Goal: Information Seeking & Learning: Check status

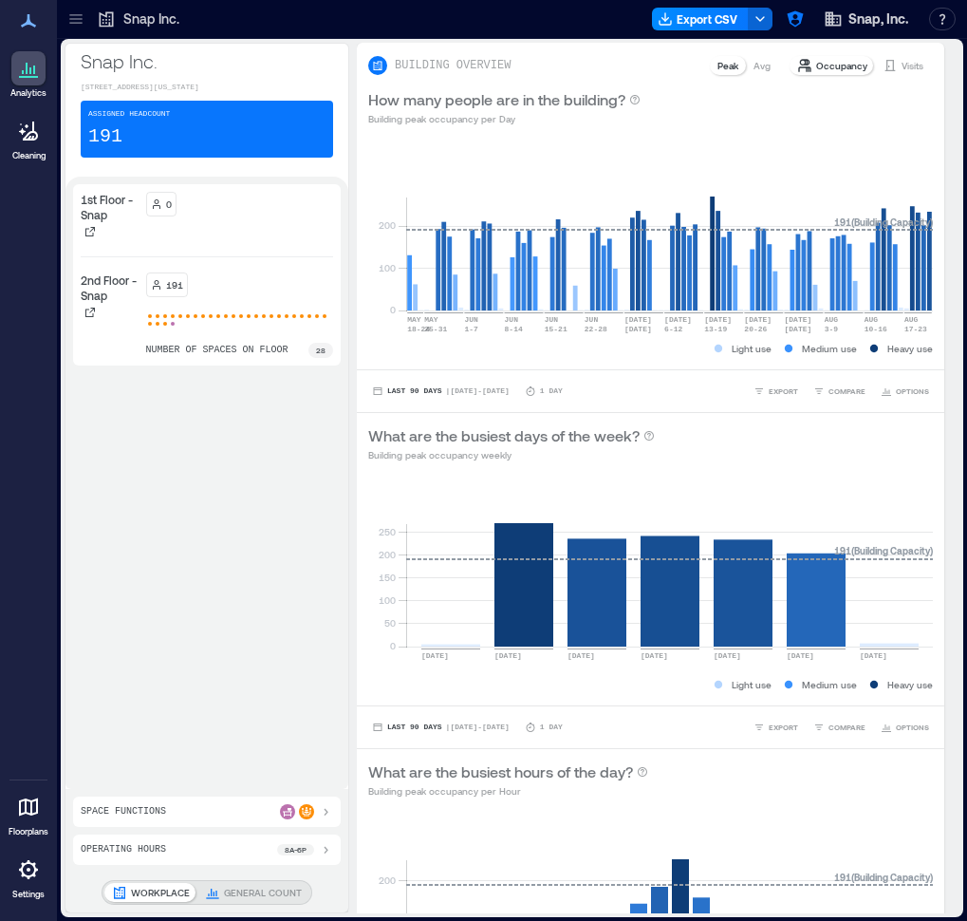
click at [34, 807] on icon at bounding box center [28, 807] width 23 height 23
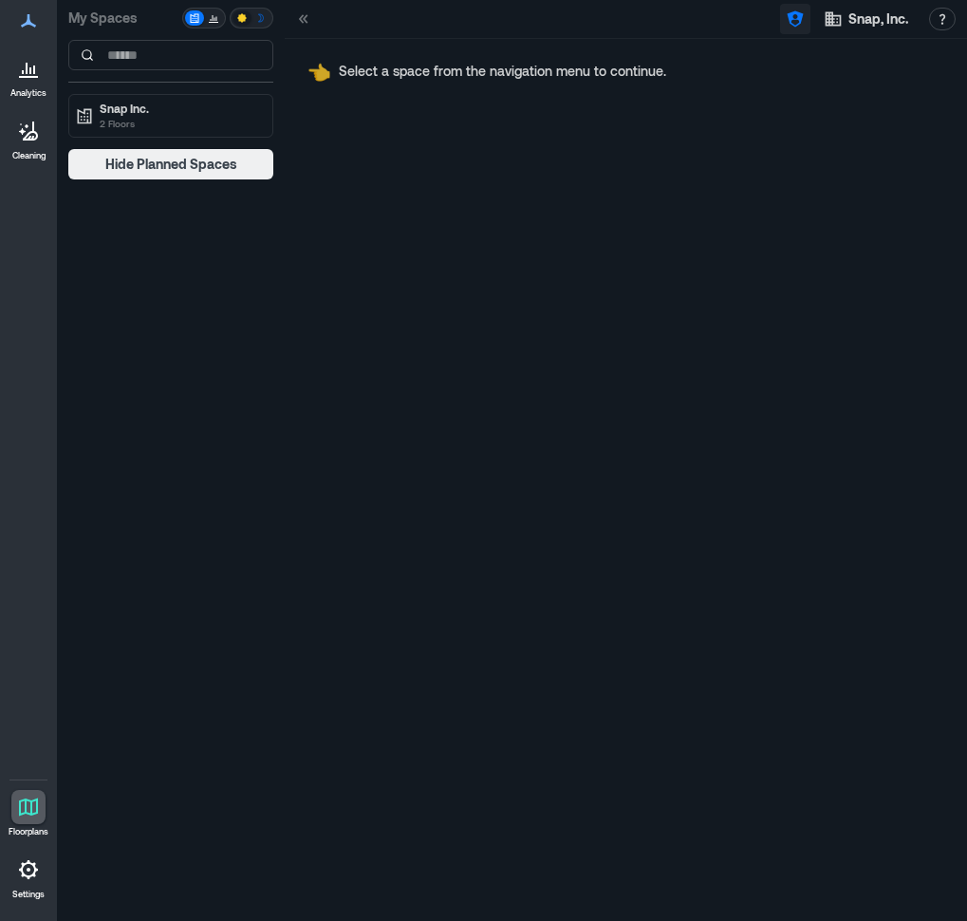
click at [797, 24] on icon "button" at bounding box center [795, 18] width 19 height 19
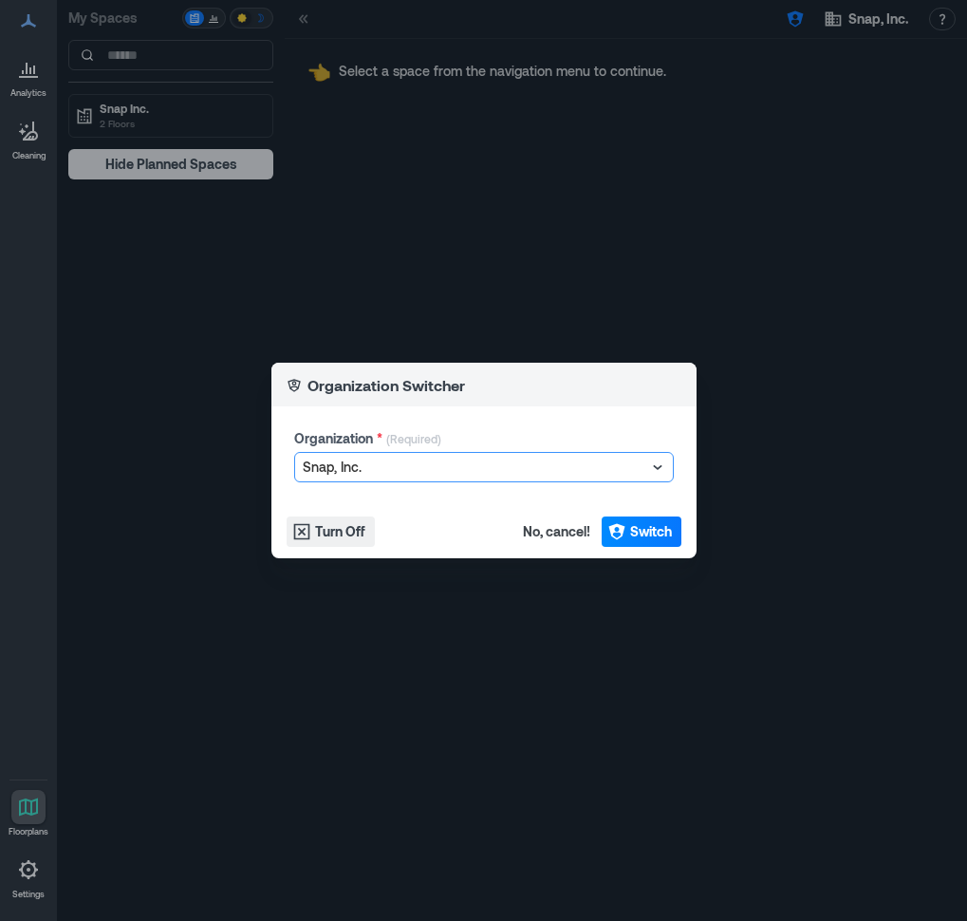
click at [515, 463] on div at bounding box center [475, 467] width 344 height 23
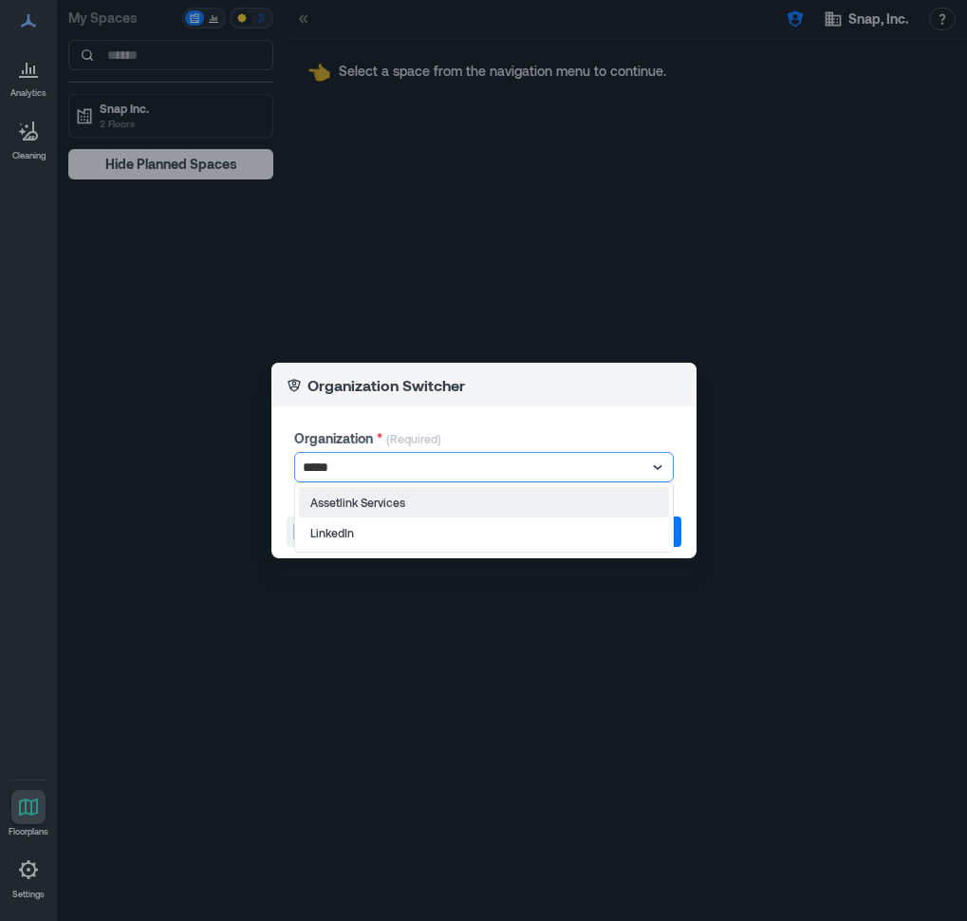
type input "******"
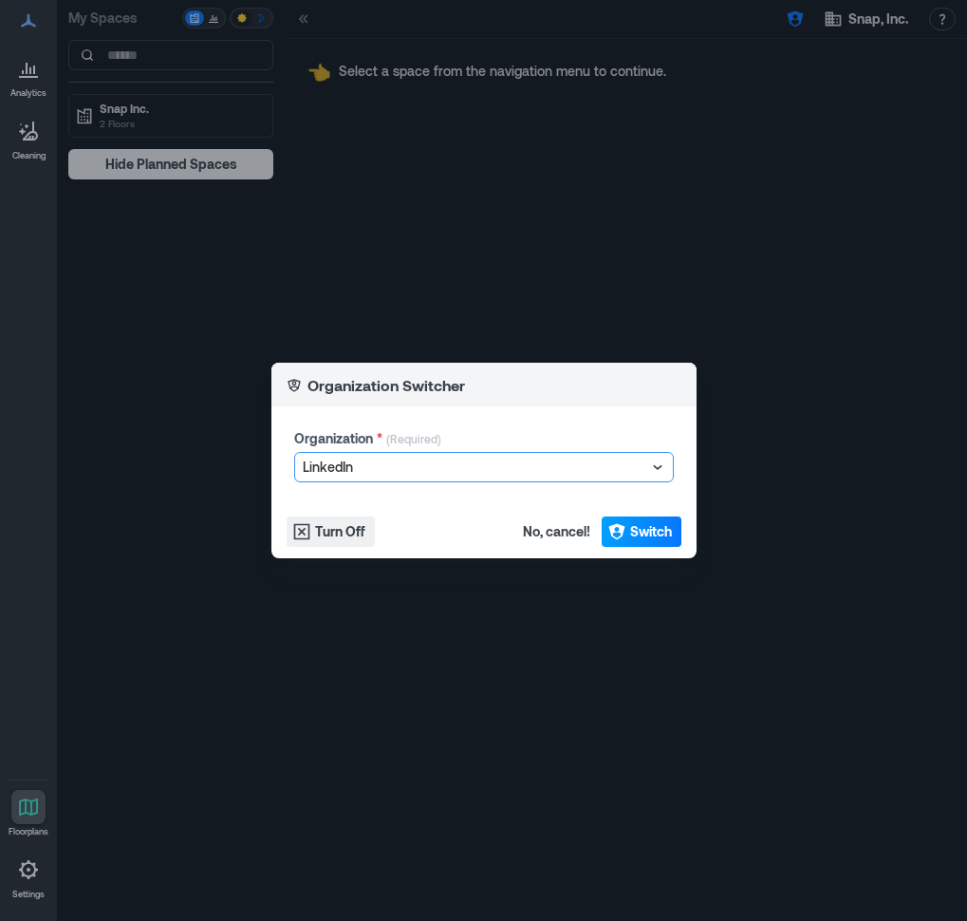
click at [652, 536] on span "Switch" at bounding box center [651, 531] width 42 height 19
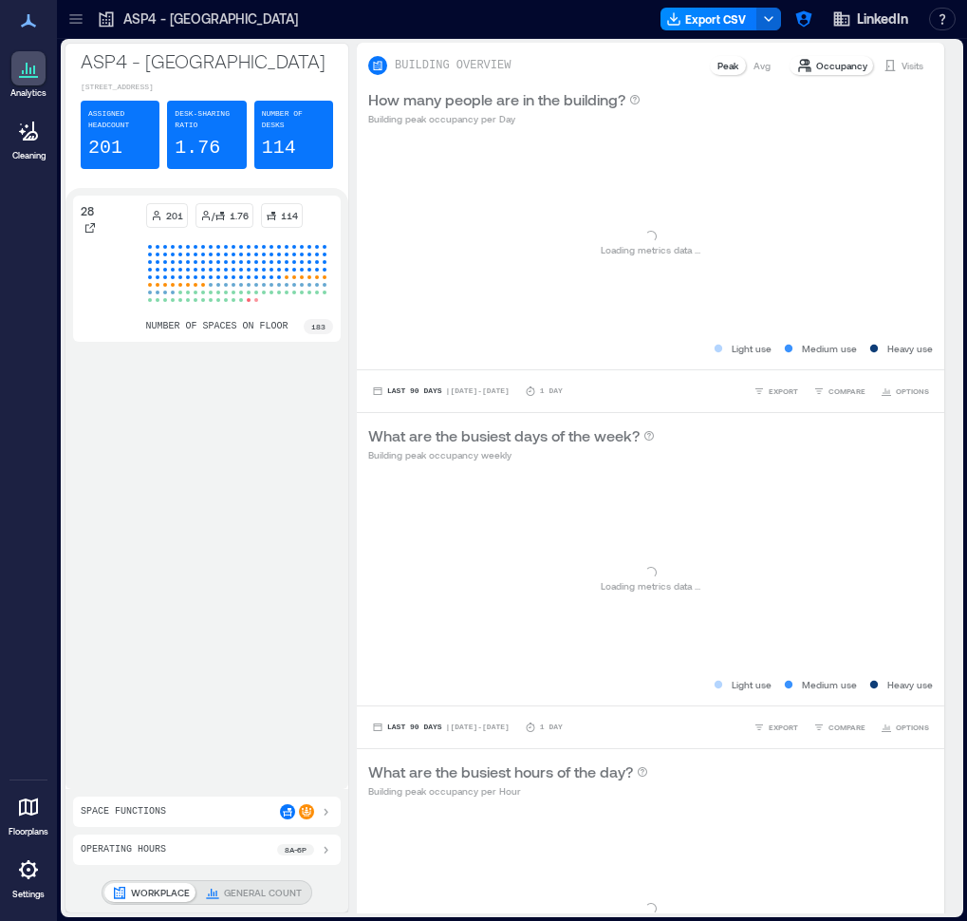
click at [83, 25] on icon at bounding box center [75, 18] width 19 height 19
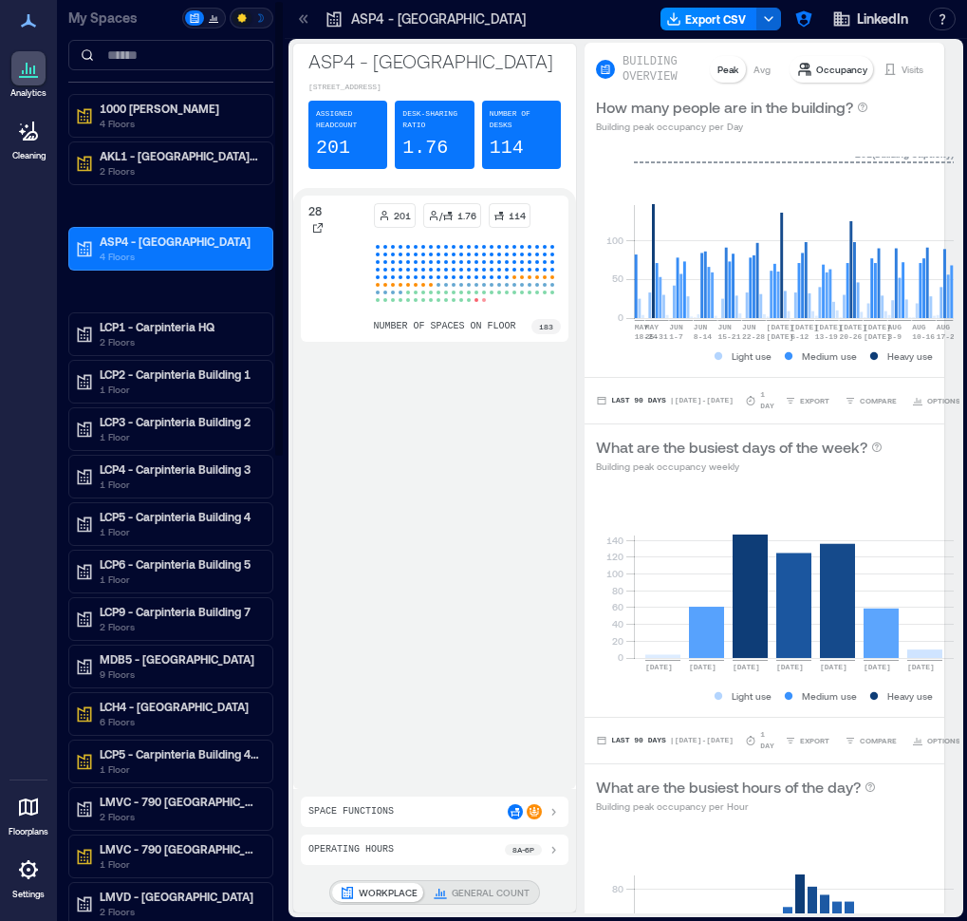
click at [79, 25] on p "My Spaces" at bounding box center [123, 18] width 110 height 19
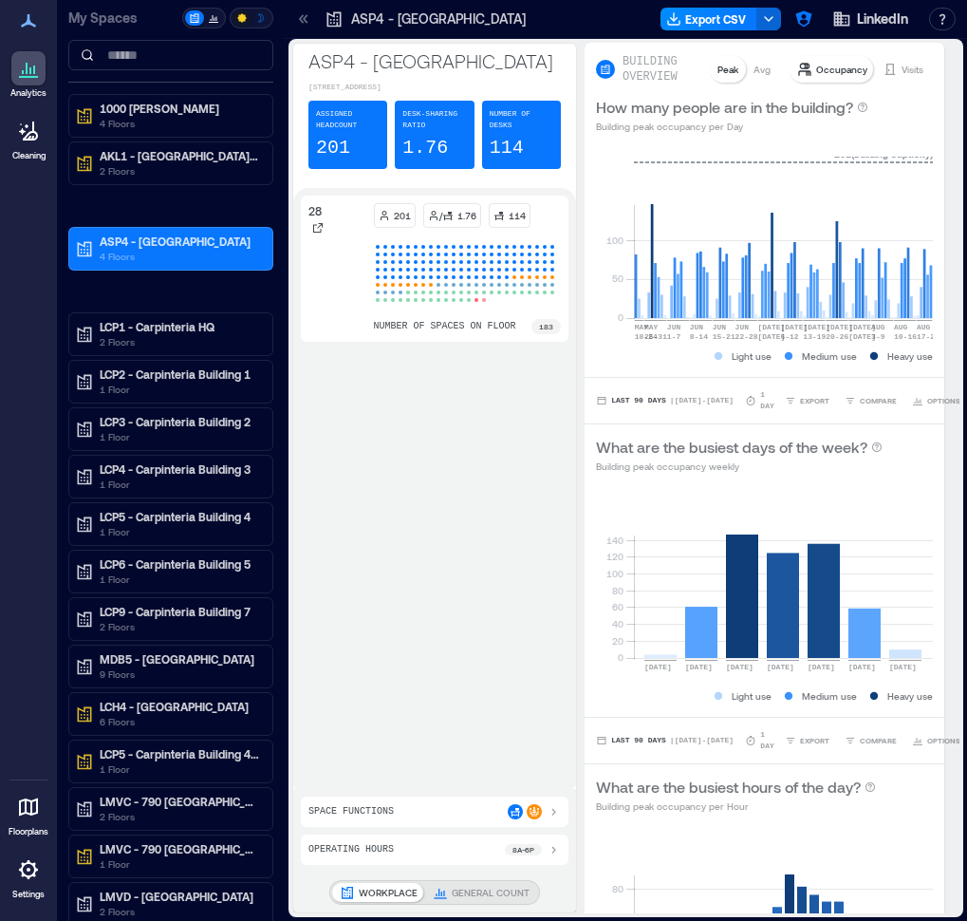
click at [23, 816] on icon at bounding box center [28, 807] width 23 height 23
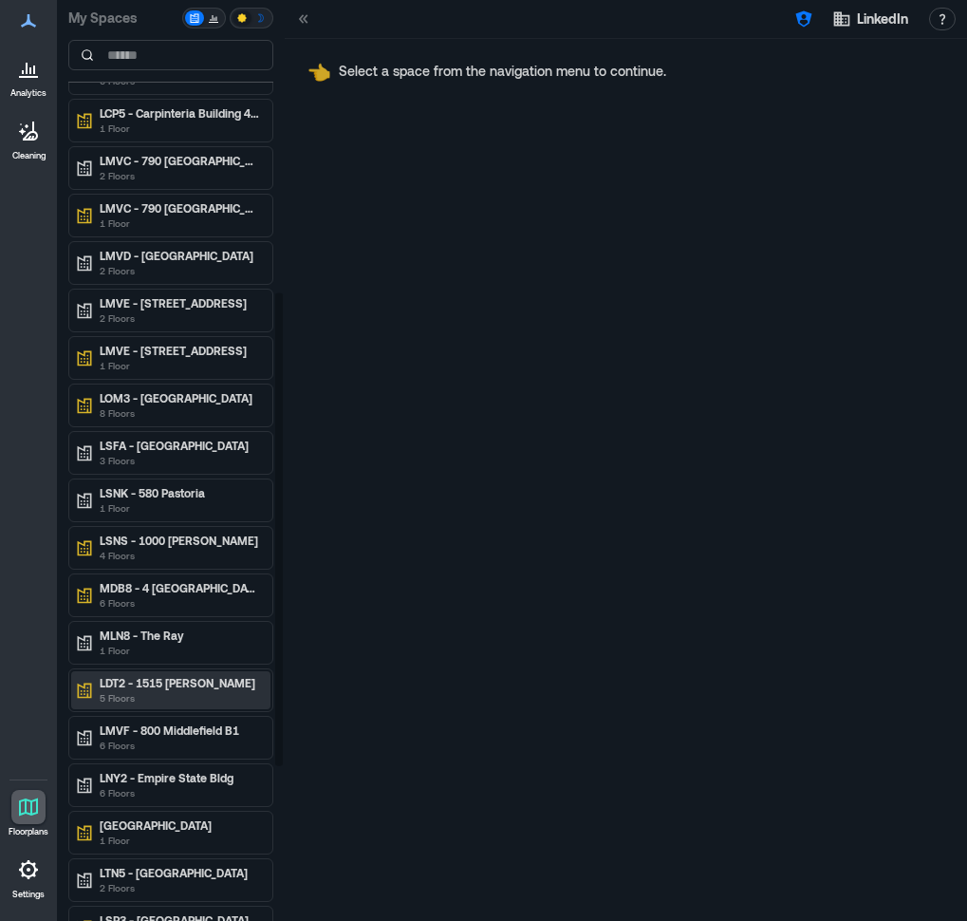
scroll to position [569, 0]
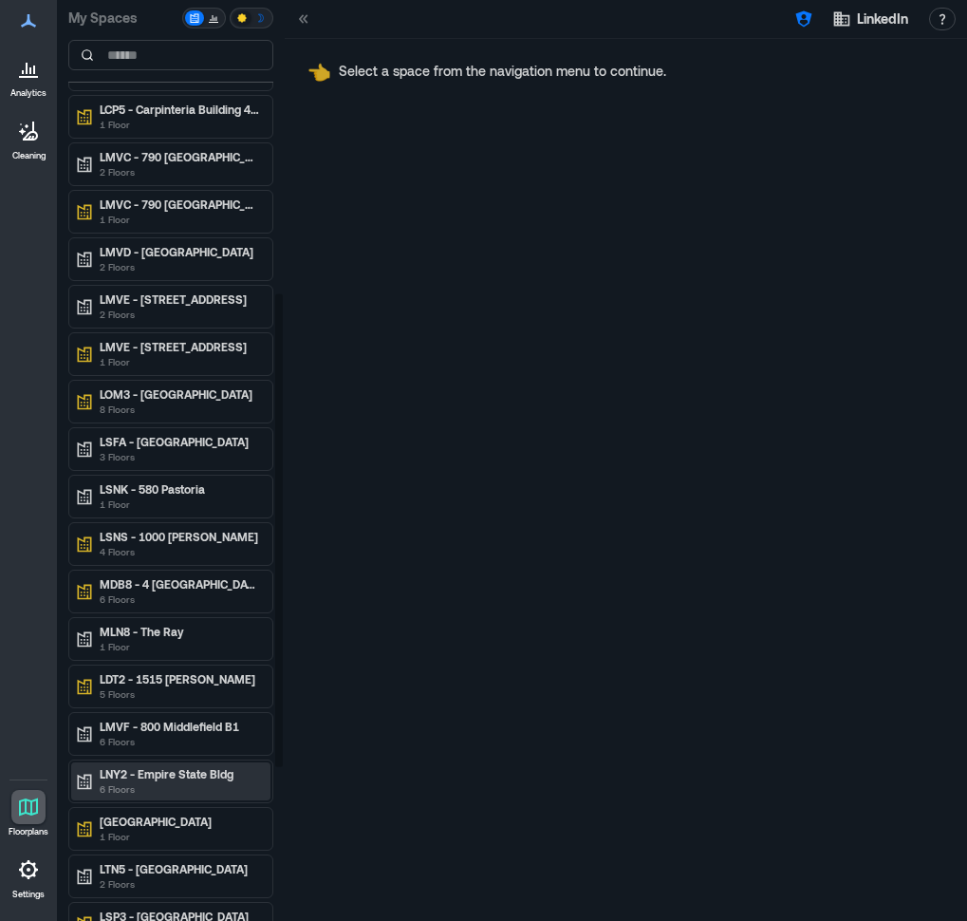
click at [195, 776] on p "LNY2 - Empire State Bldg" at bounding box center [179, 773] width 159 height 15
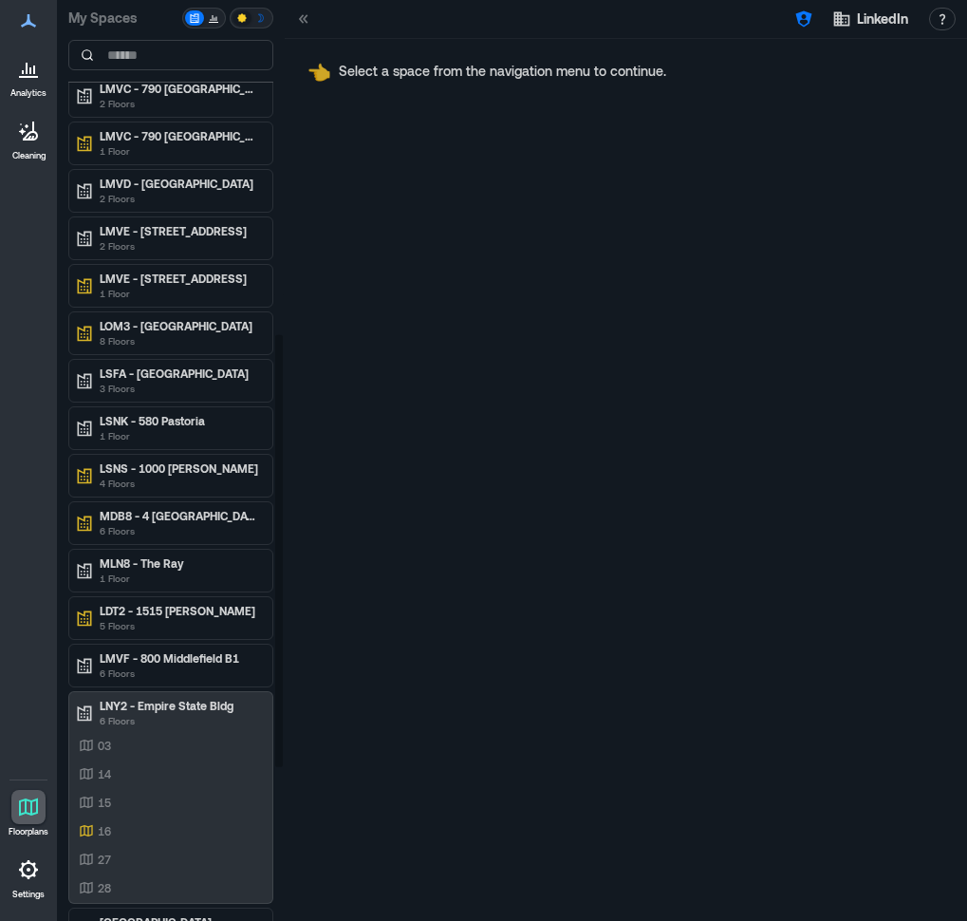
scroll to position [782, 0]
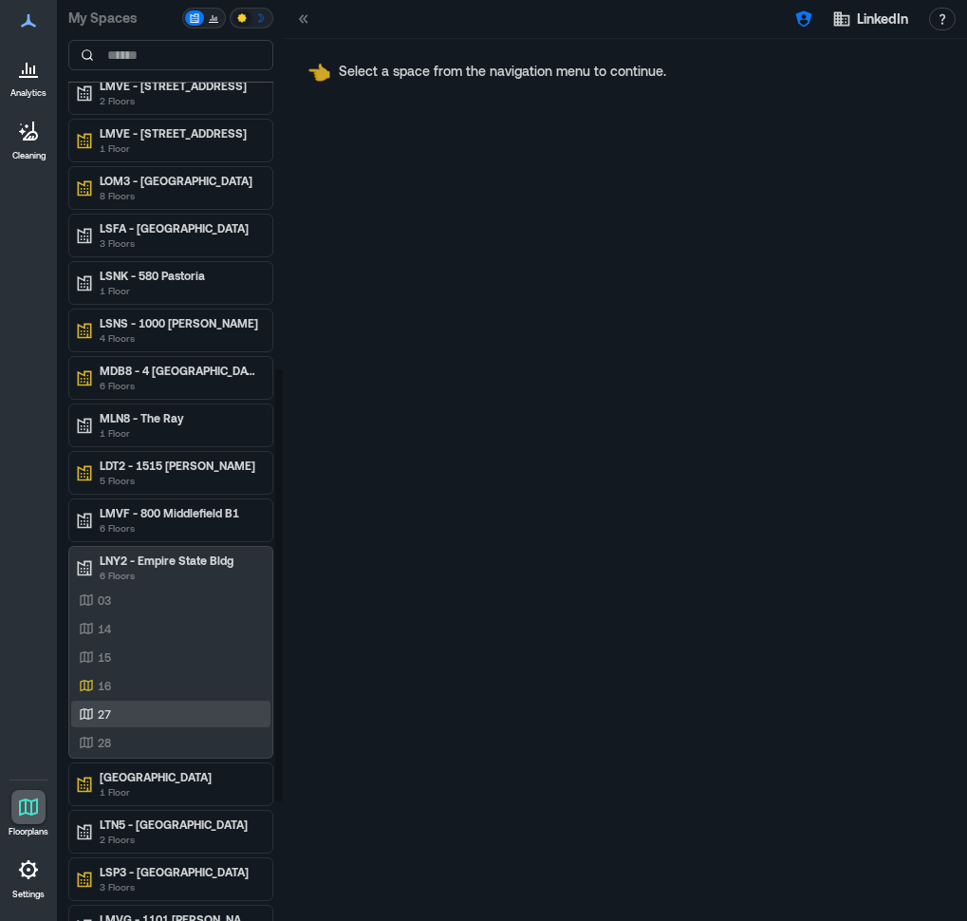
click at [129, 707] on div "27" at bounding box center [167, 713] width 184 height 19
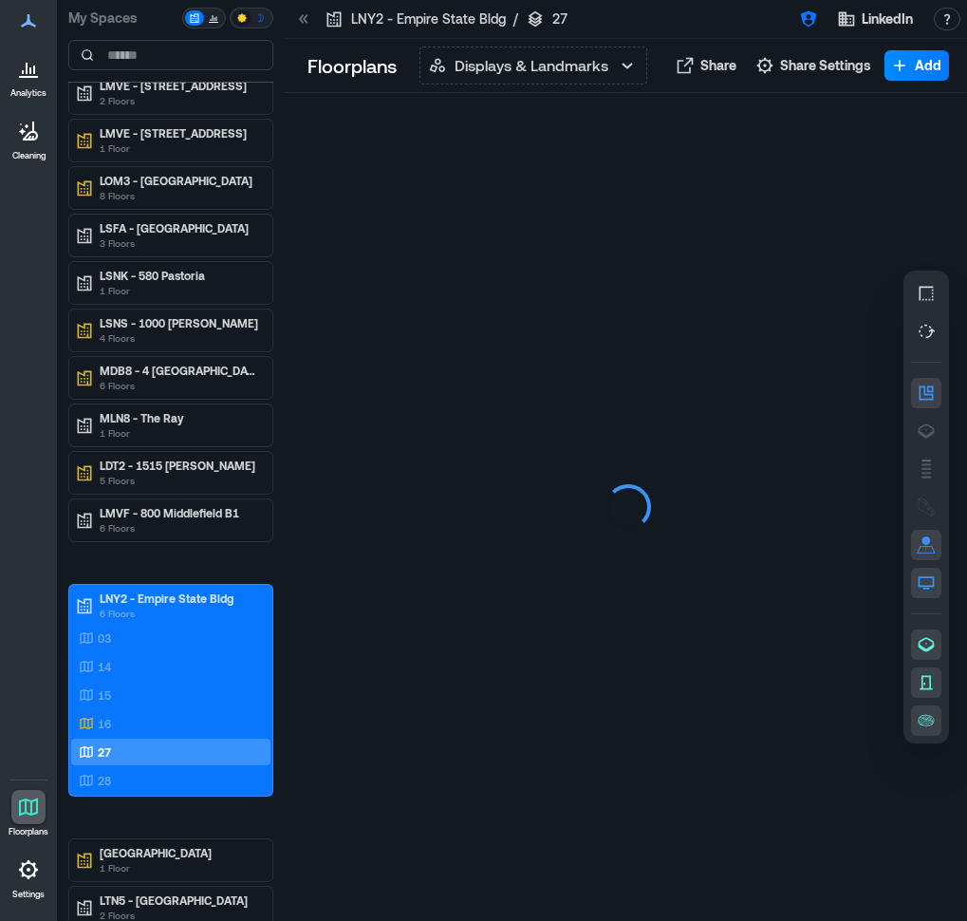
click at [304, 24] on icon at bounding box center [303, 18] width 19 height 19
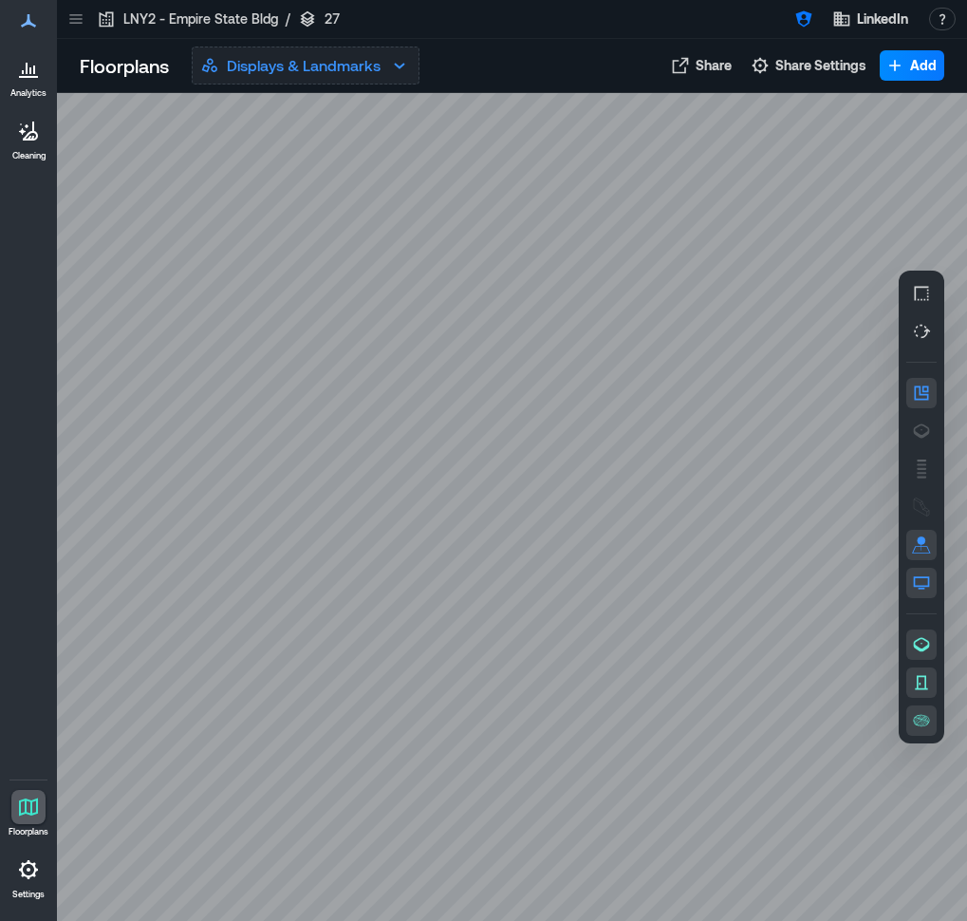
click at [401, 68] on icon "button" at bounding box center [399, 66] width 10 height 6
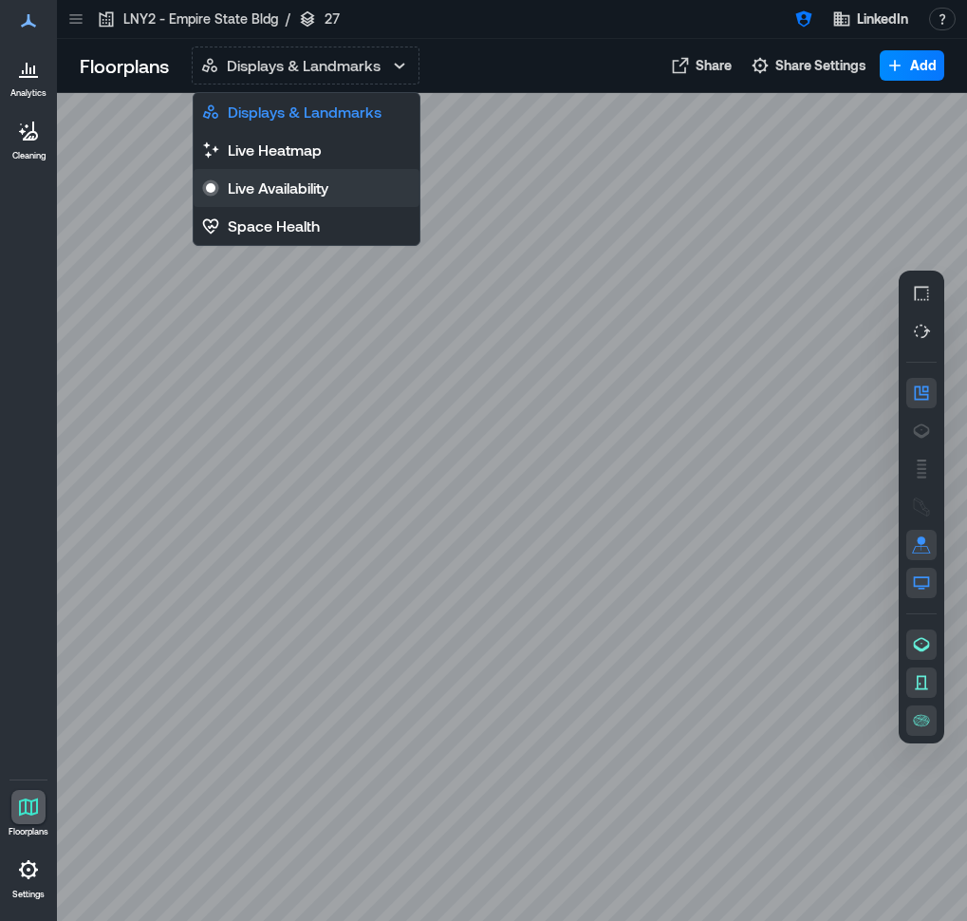
click at [290, 194] on p "Live Availability" at bounding box center [278, 188] width 101 height 23
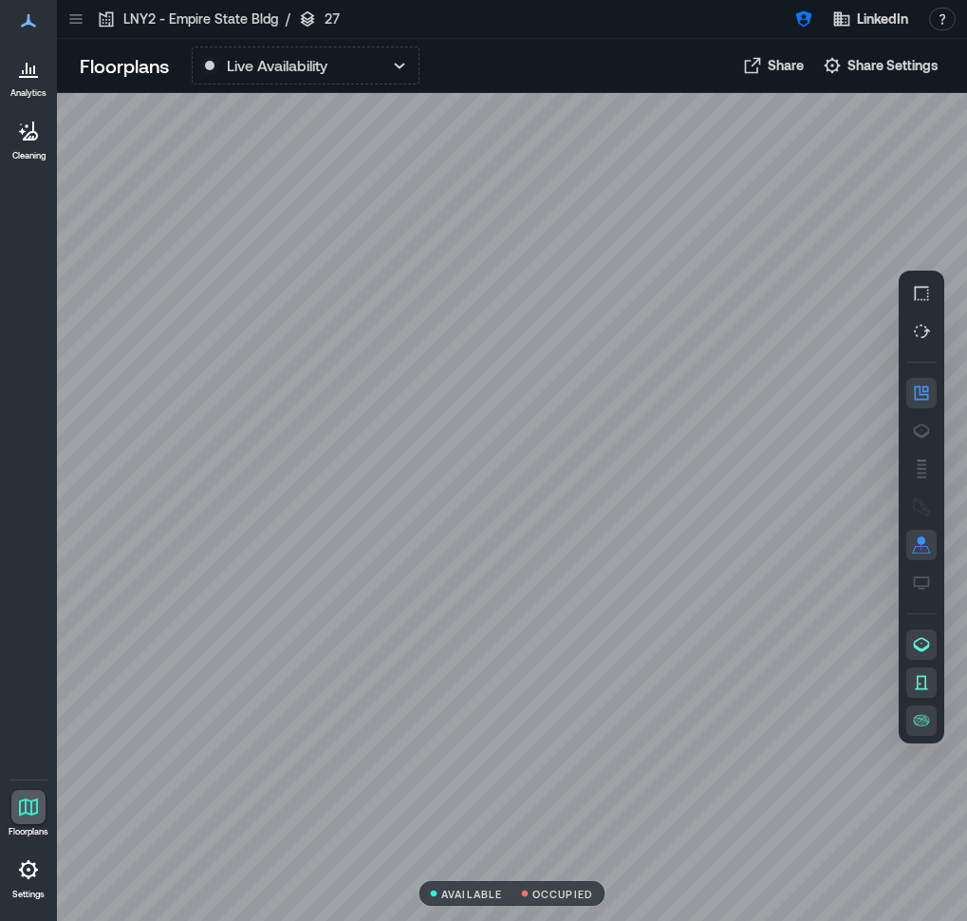
drag, startPoint x: 519, startPoint y: 199, endPoint x: 453, endPoint y: 202, distance: 66.5
click at [453, 202] on div at bounding box center [512, 507] width 910 height 828
drag, startPoint x: 455, startPoint y: 200, endPoint x: 466, endPoint y: 195, distance: 12.7
click at [466, 195] on div at bounding box center [512, 507] width 910 height 828
drag, startPoint x: 463, startPoint y: 195, endPoint x: 483, endPoint y: 227, distance: 37.9
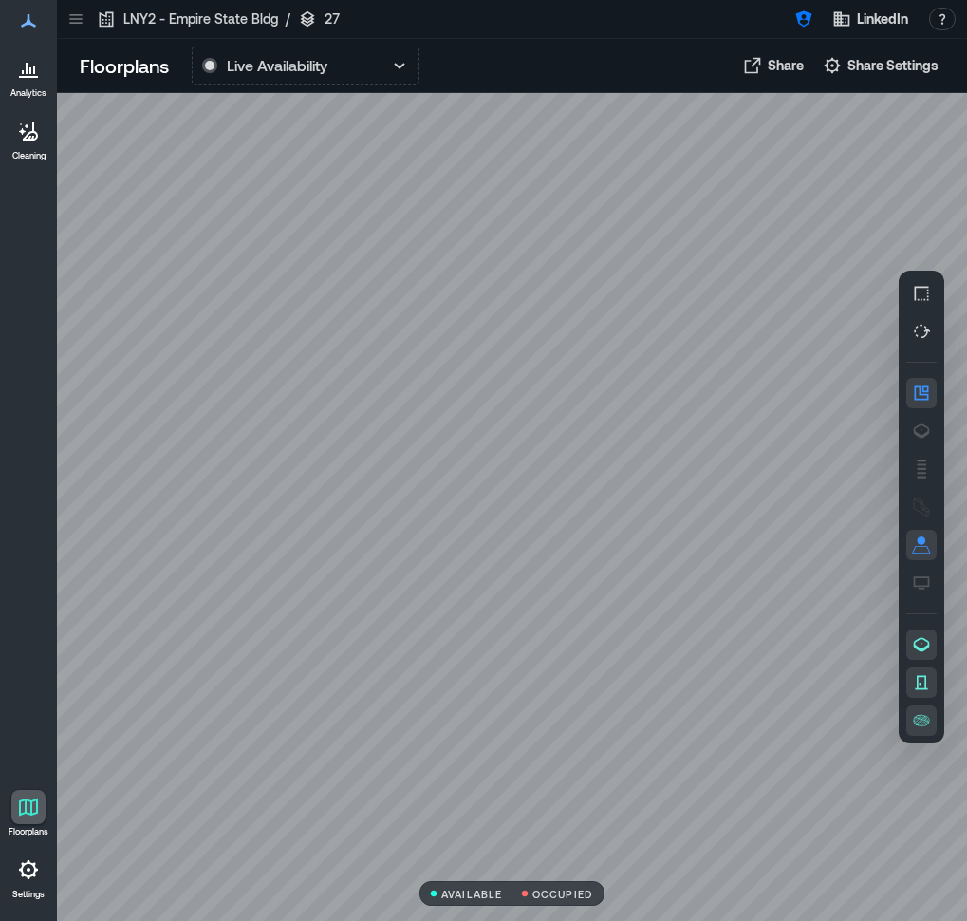
click at [483, 227] on div at bounding box center [512, 507] width 910 height 828
click at [84, 21] on icon at bounding box center [75, 18] width 19 height 19
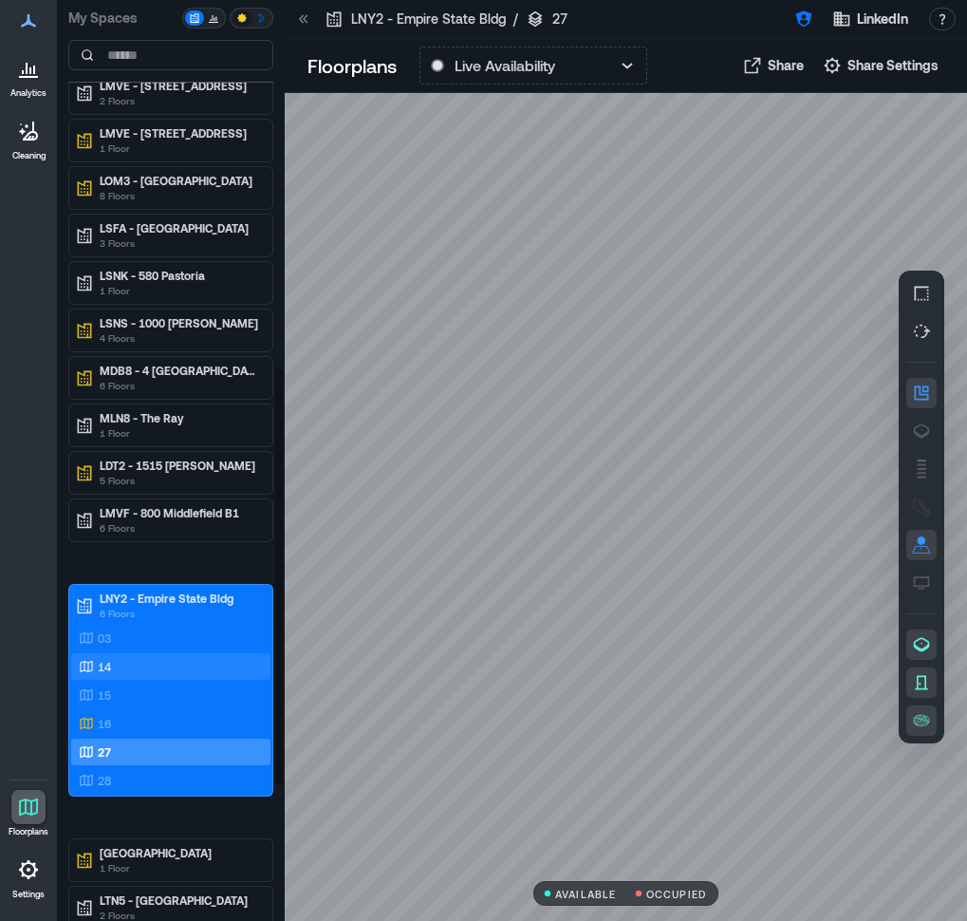
click at [113, 671] on div "14" at bounding box center [167, 666] width 184 height 19
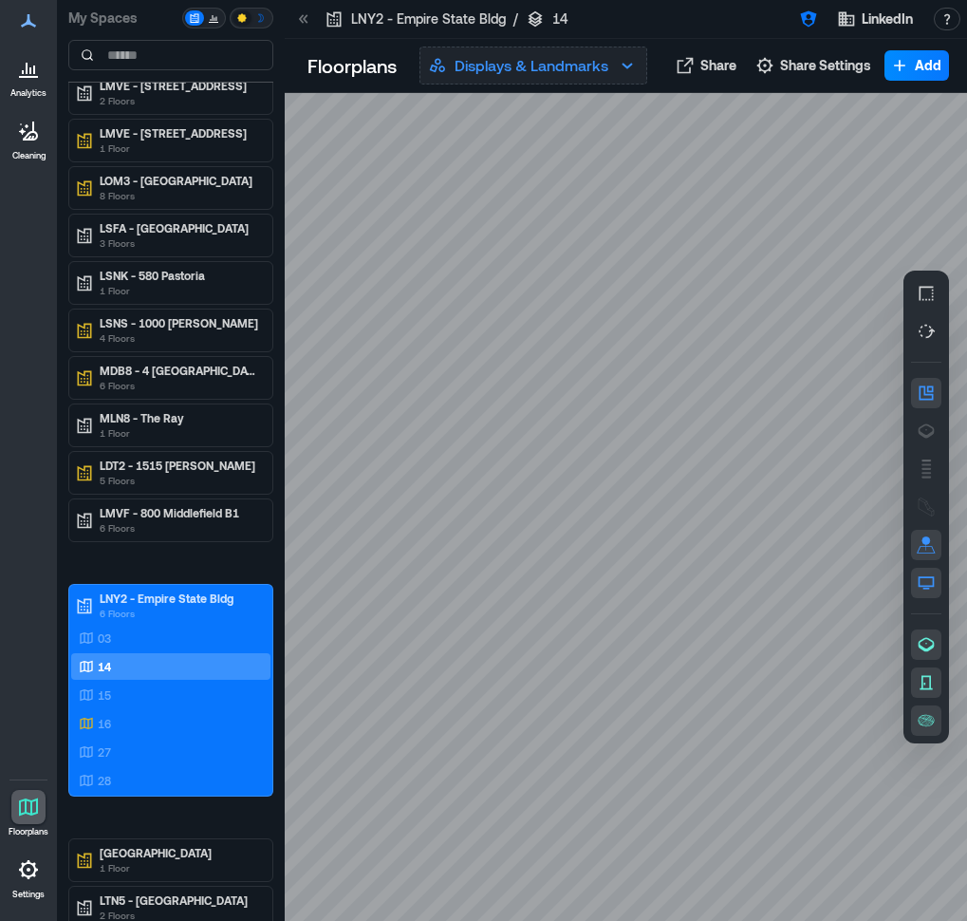
click at [547, 59] on p "Displays & Landmarks" at bounding box center [532, 65] width 154 height 23
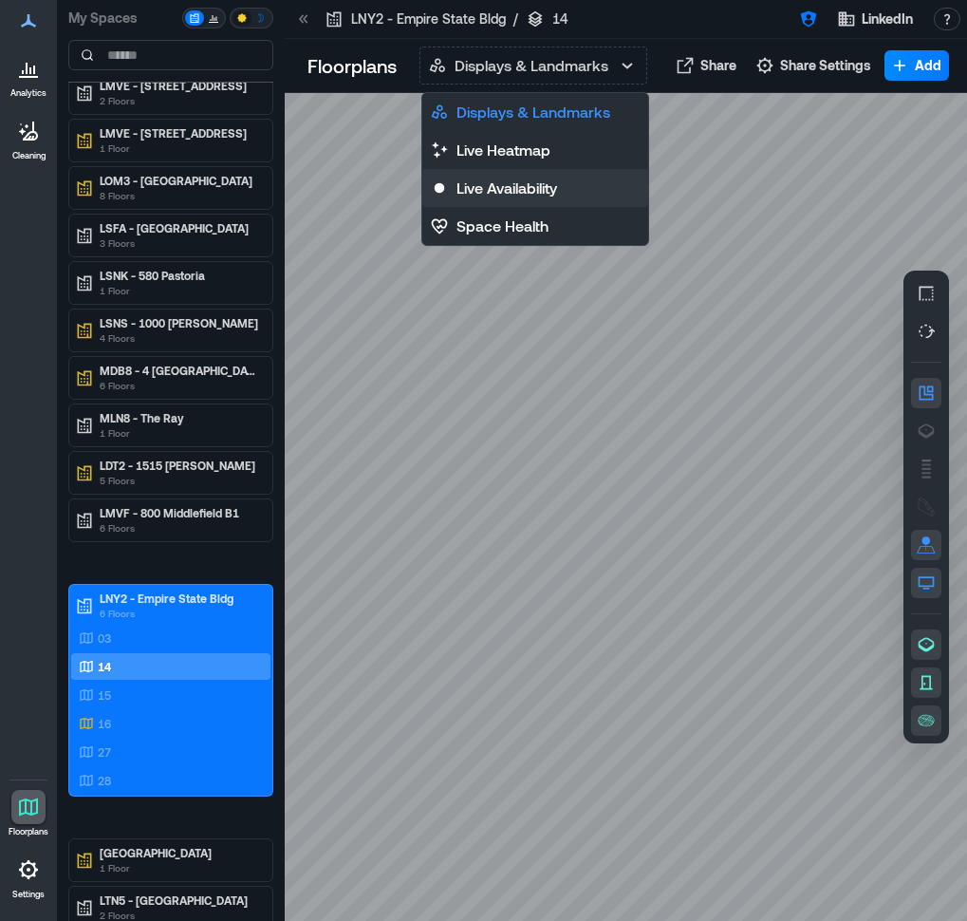
click at [491, 187] on p "Live Availability" at bounding box center [507, 188] width 101 height 23
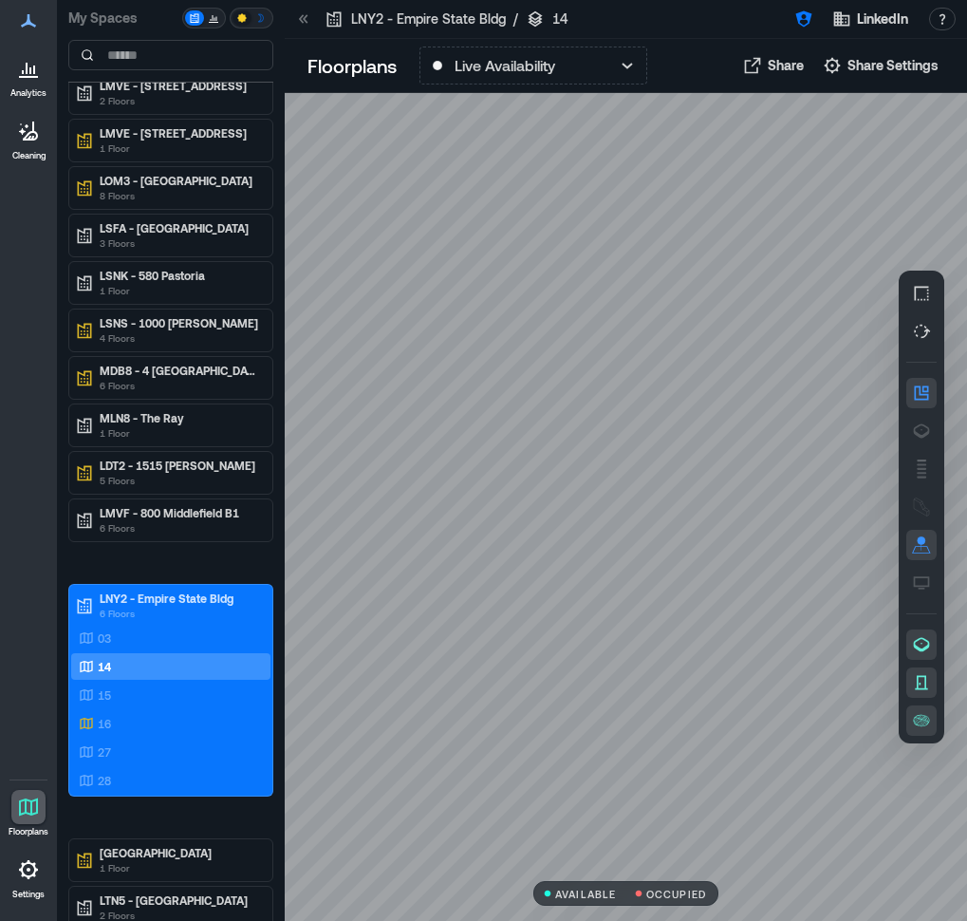
click at [300, 15] on icon at bounding box center [303, 18] width 19 height 19
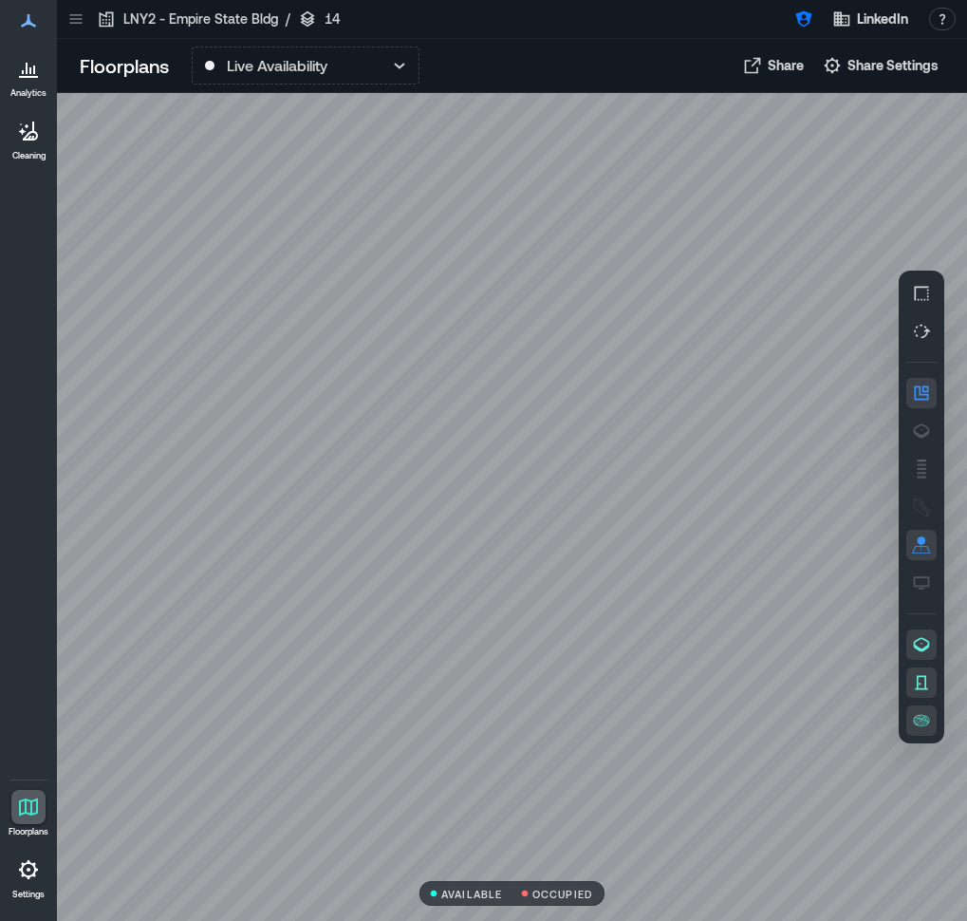
click at [79, 21] on icon at bounding box center [75, 18] width 19 height 19
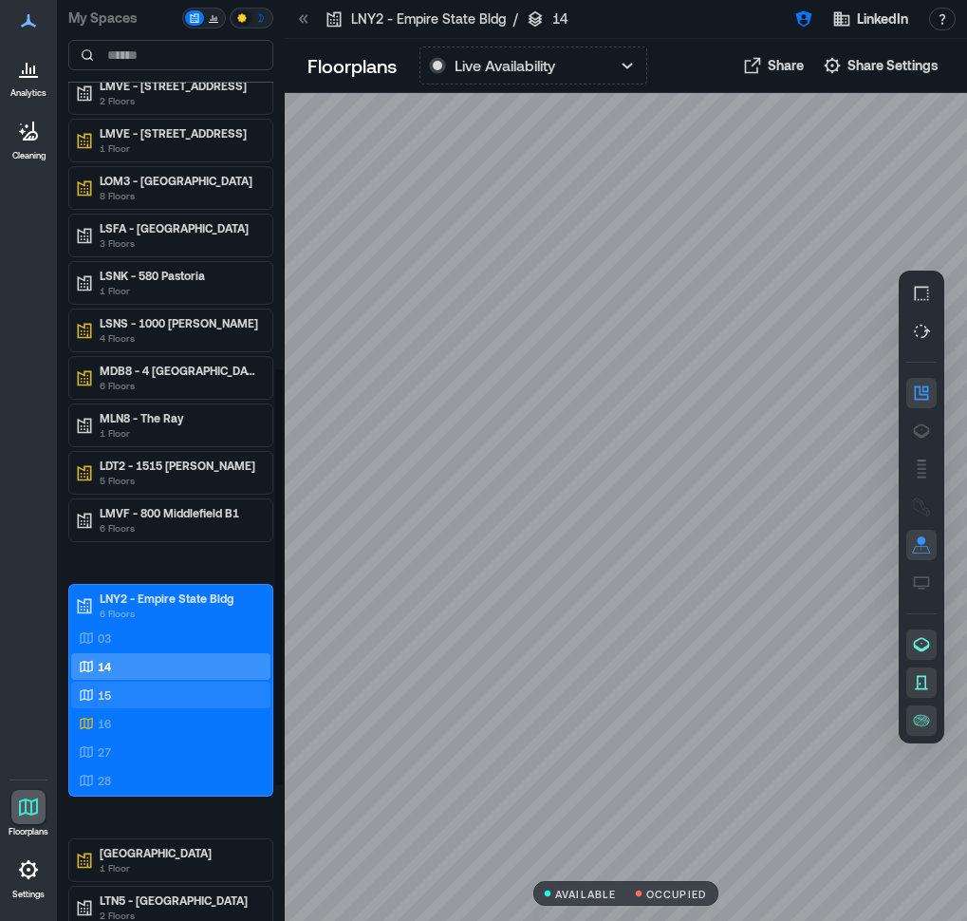
click at [126, 689] on div "15" at bounding box center [167, 694] width 184 height 19
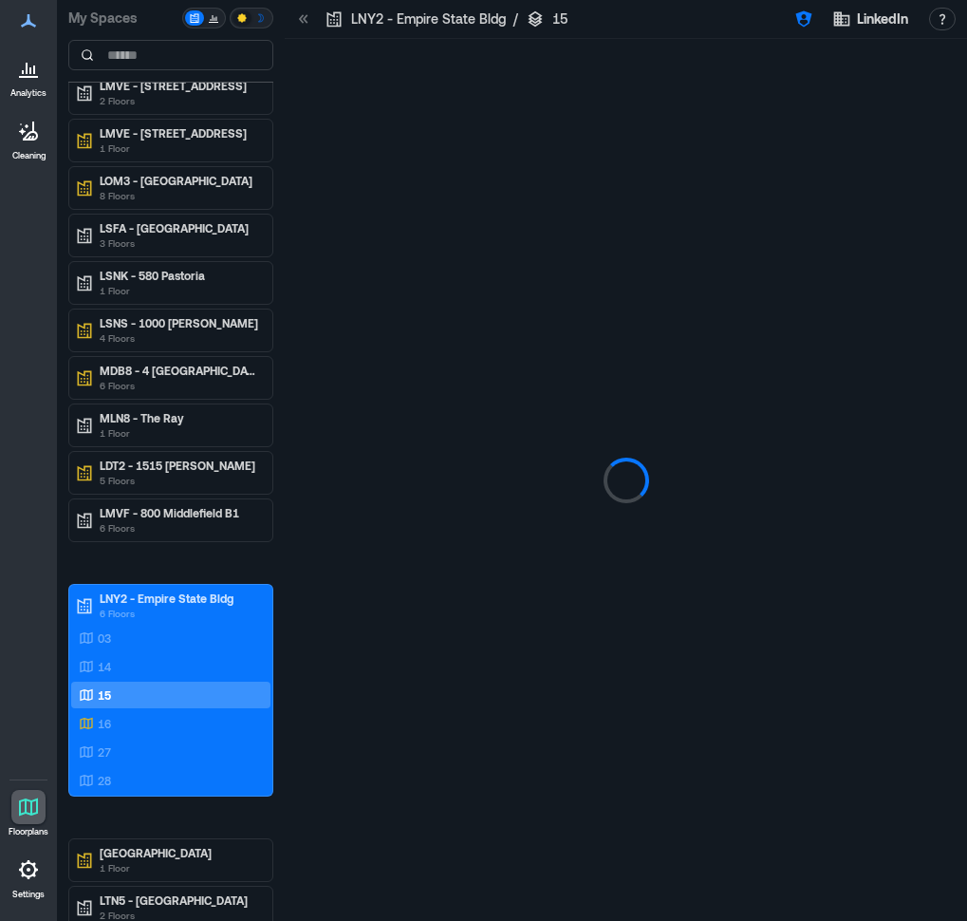
click at [306, 16] on icon at bounding box center [305, 18] width 5 height 9
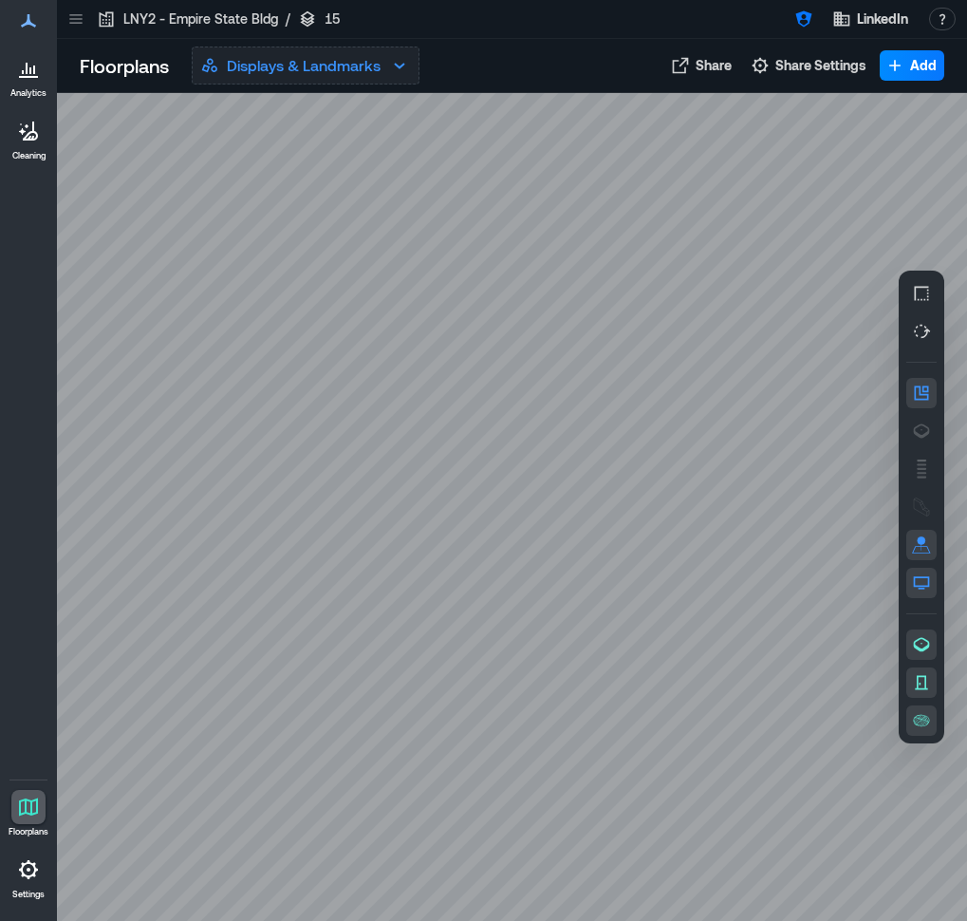
click at [254, 77] on button "Displays & Landmarks" at bounding box center [306, 66] width 228 height 38
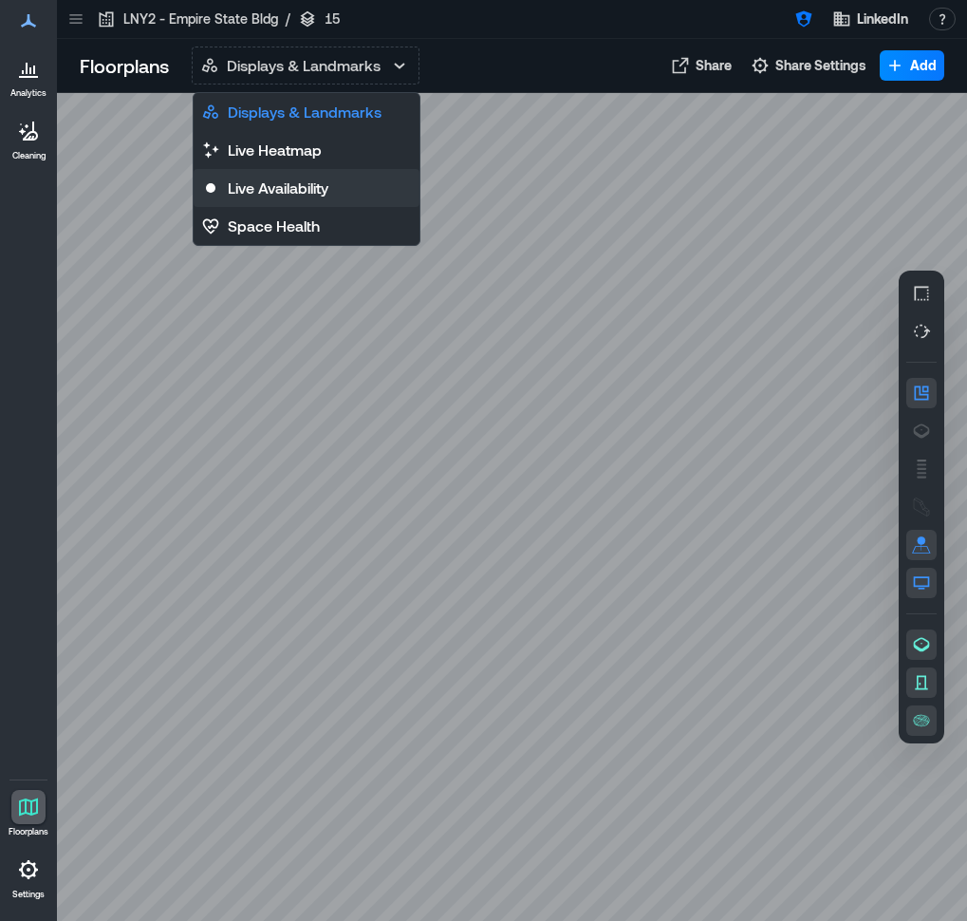
click at [250, 183] on p "Live Availability" at bounding box center [278, 188] width 101 height 23
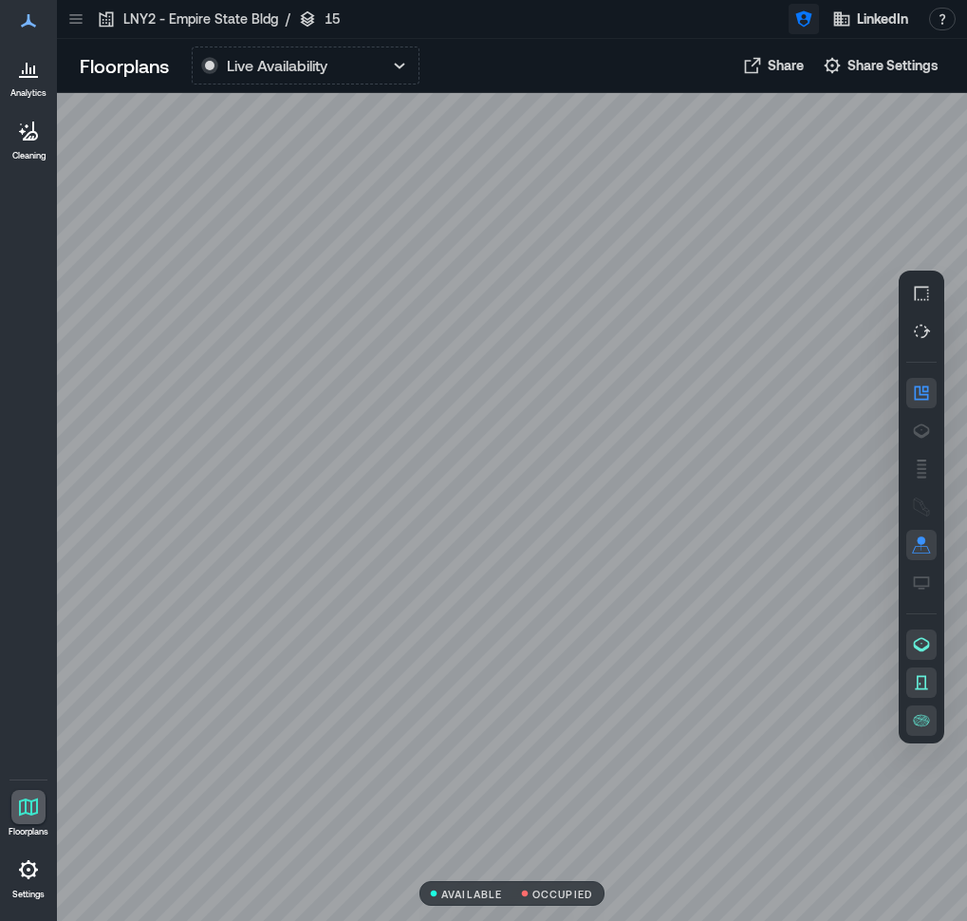
click at [808, 22] on icon "button" at bounding box center [804, 19] width 16 height 16
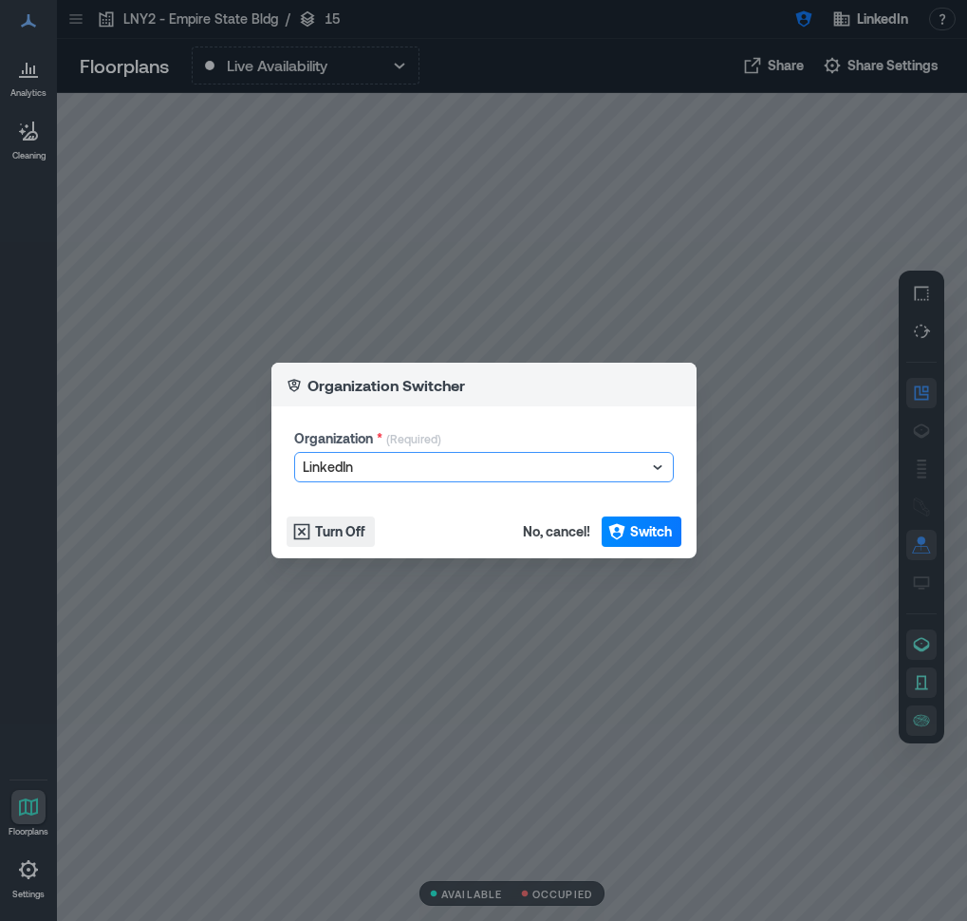
click at [494, 450] on div "Organization * (Required)" at bounding box center [484, 440] width 380 height 23
click at [494, 457] on div at bounding box center [475, 467] width 344 height 23
type input "********"
click at [654, 534] on span "Switch" at bounding box center [651, 531] width 42 height 19
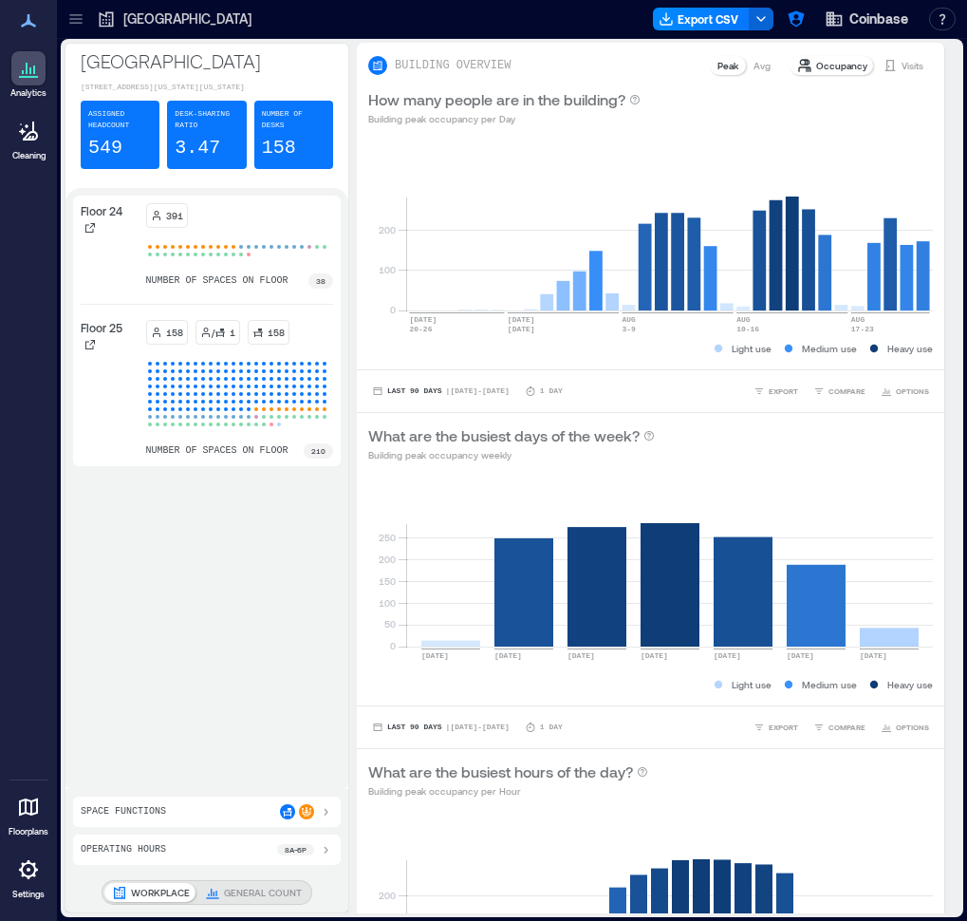
click at [26, 798] on icon at bounding box center [28, 807] width 19 height 18
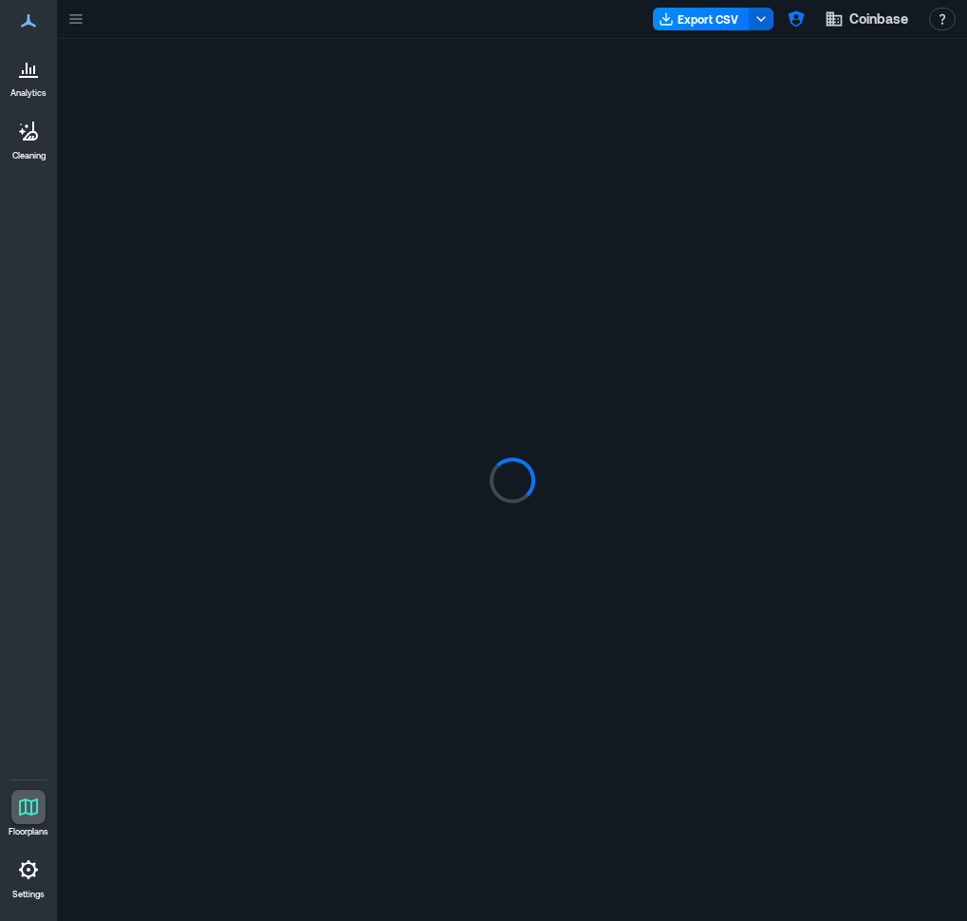
click at [35, 810] on icon at bounding box center [28, 807] width 23 height 23
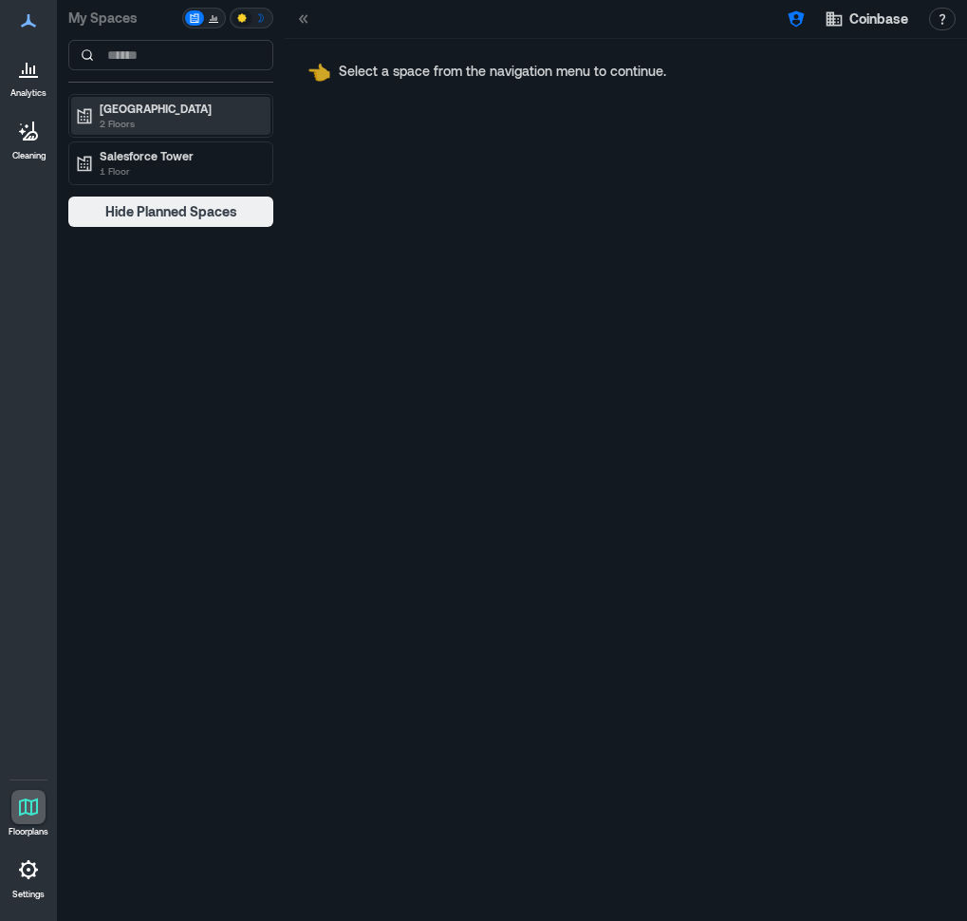
click at [155, 102] on p "NYC" at bounding box center [179, 108] width 159 height 15
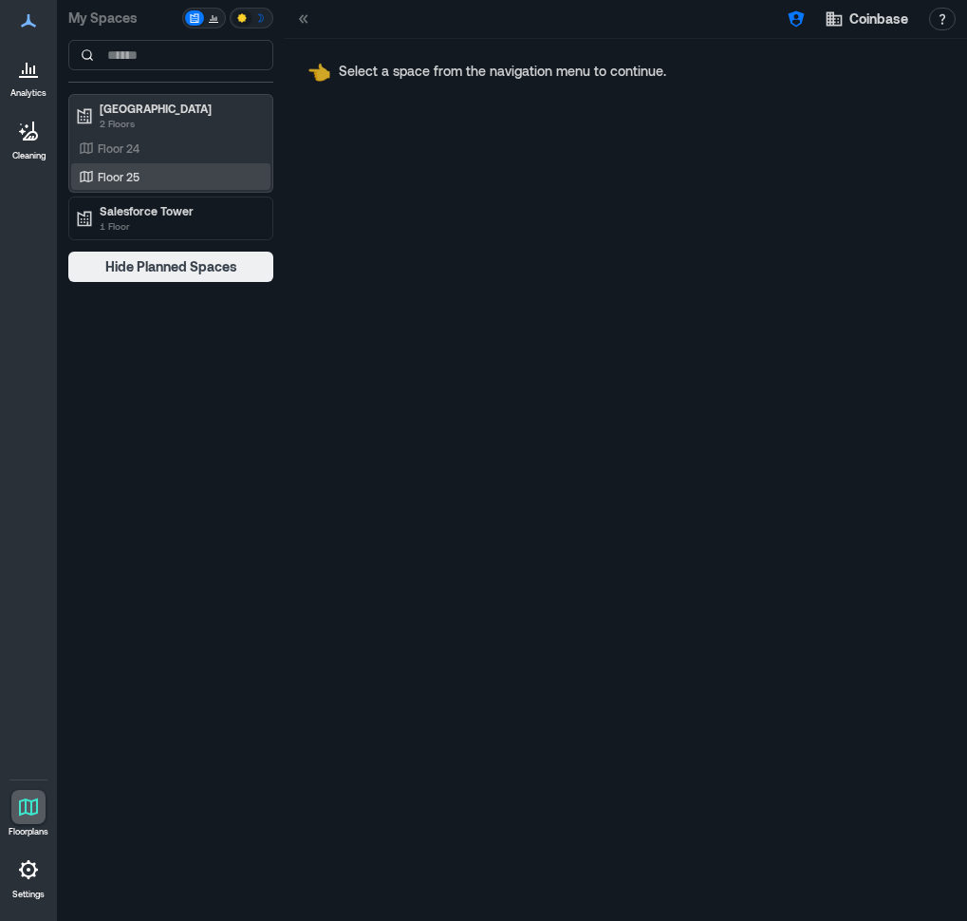
click at [139, 171] on p "Floor 25" at bounding box center [119, 176] width 42 height 15
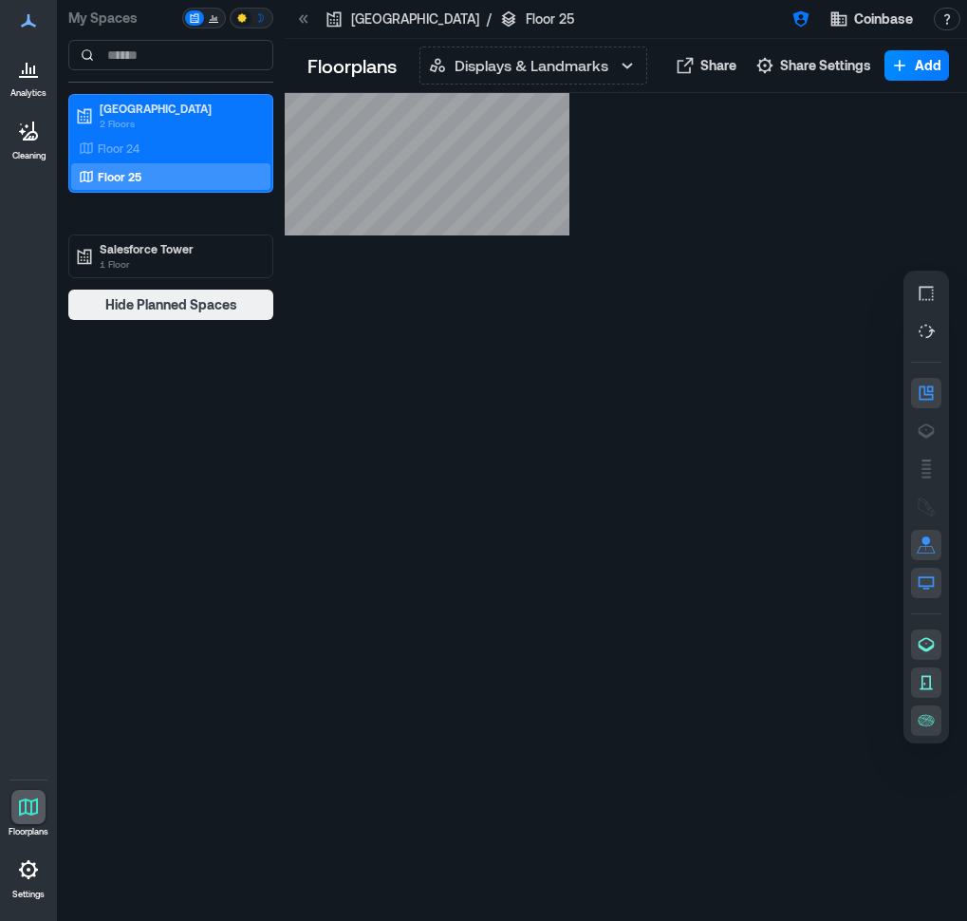
click at [303, 16] on icon at bounding box center [301, 18] width 5 height 9
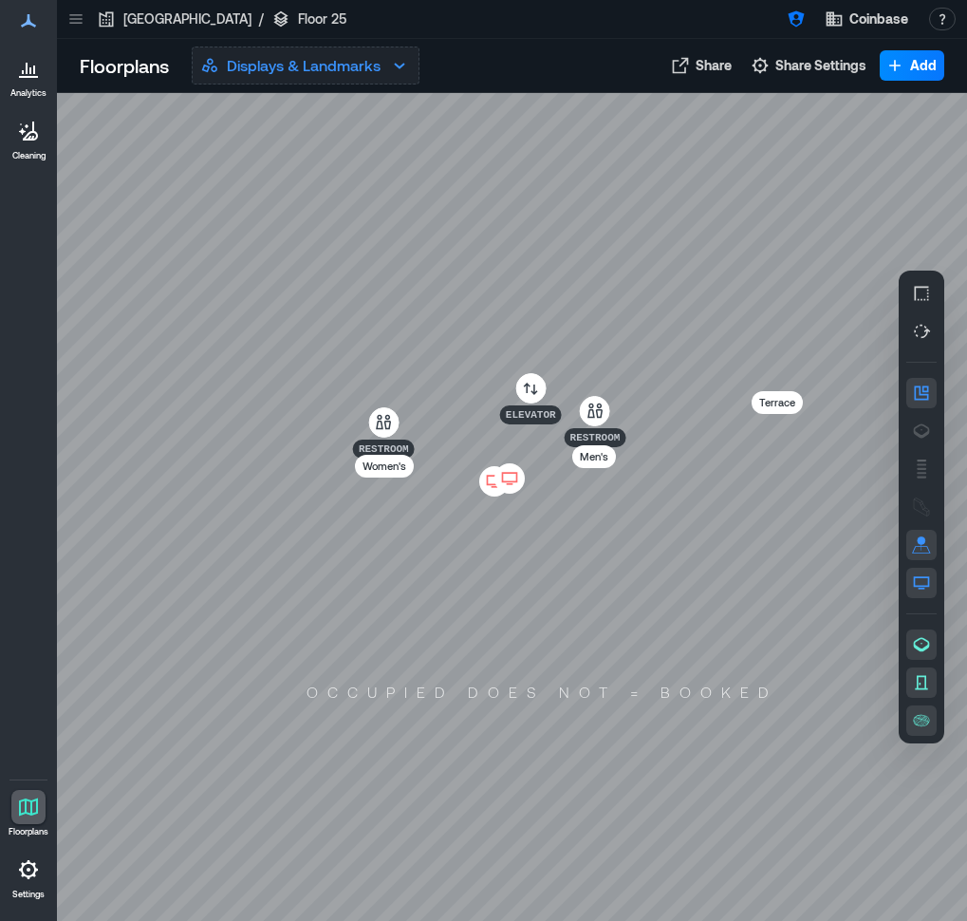
click at [395, 62] on icon "button" at bounding box center [399, 65] width 23 height 23
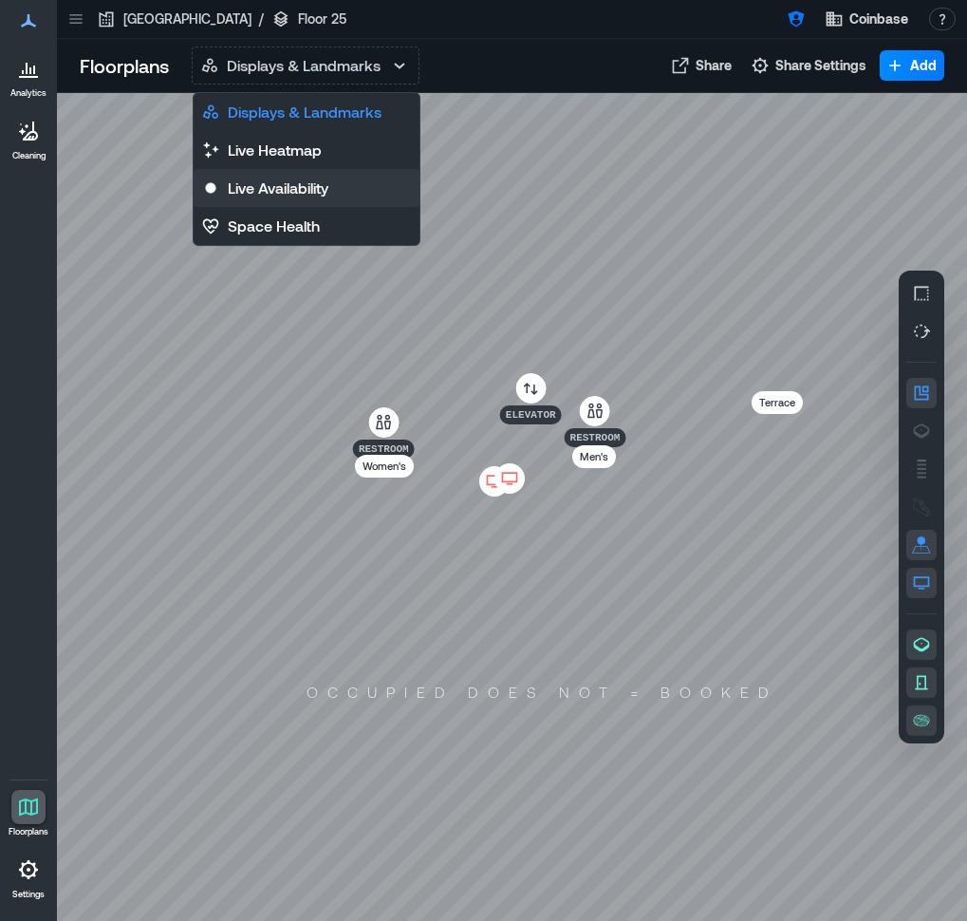
click at [289, 180] on p "Live Availability" at bounding box center [278, 188] width 101 height 23
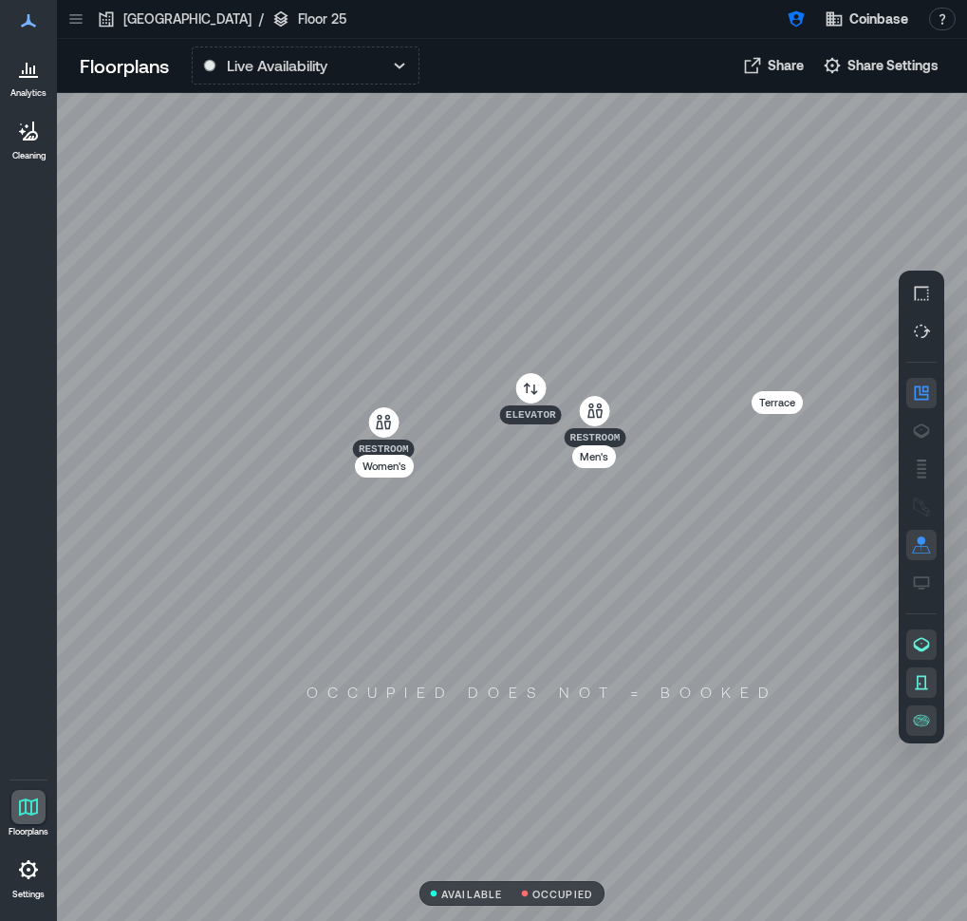
click at [95, 66] on p "Floorplans" at bounding box center [124, 65] width 89 height 27
